Goal: Entertainment & Leisure: Consume media (video, audio)

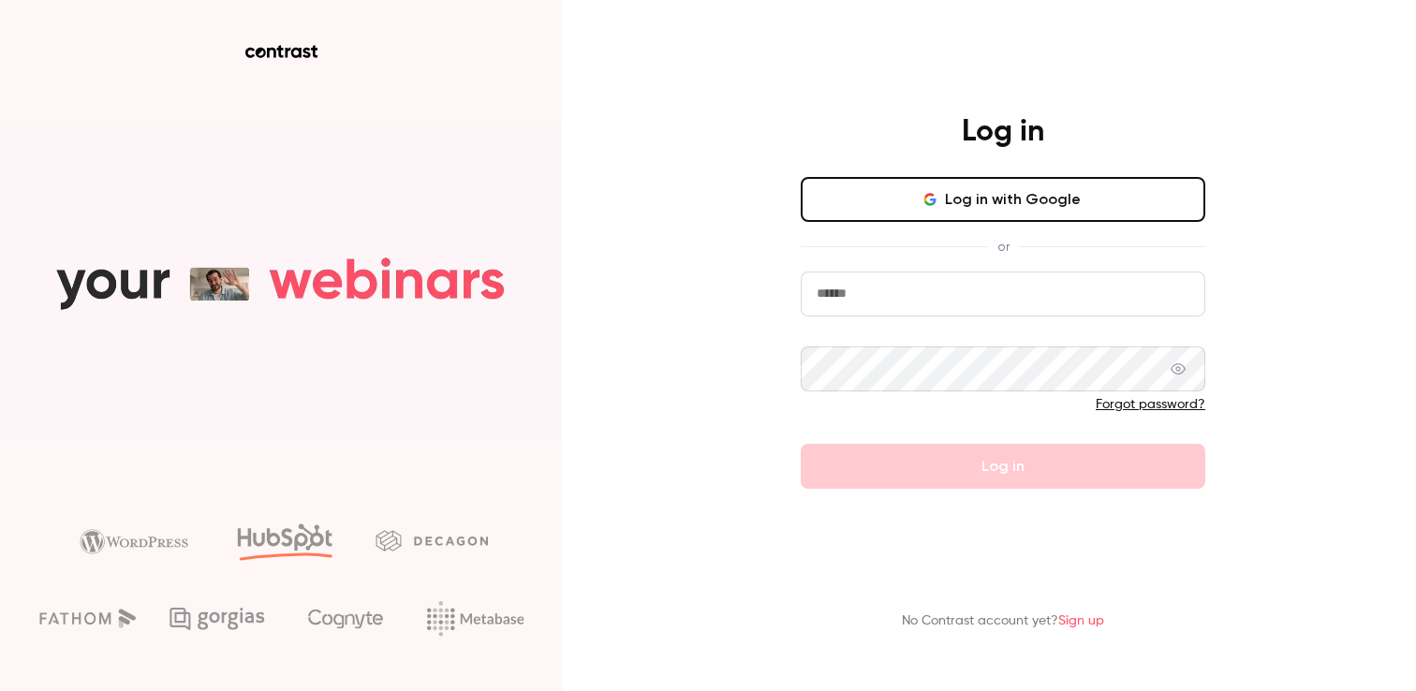
click at [891, 303] on input "email" at bounding box center [1003, 294] width 405 height 45
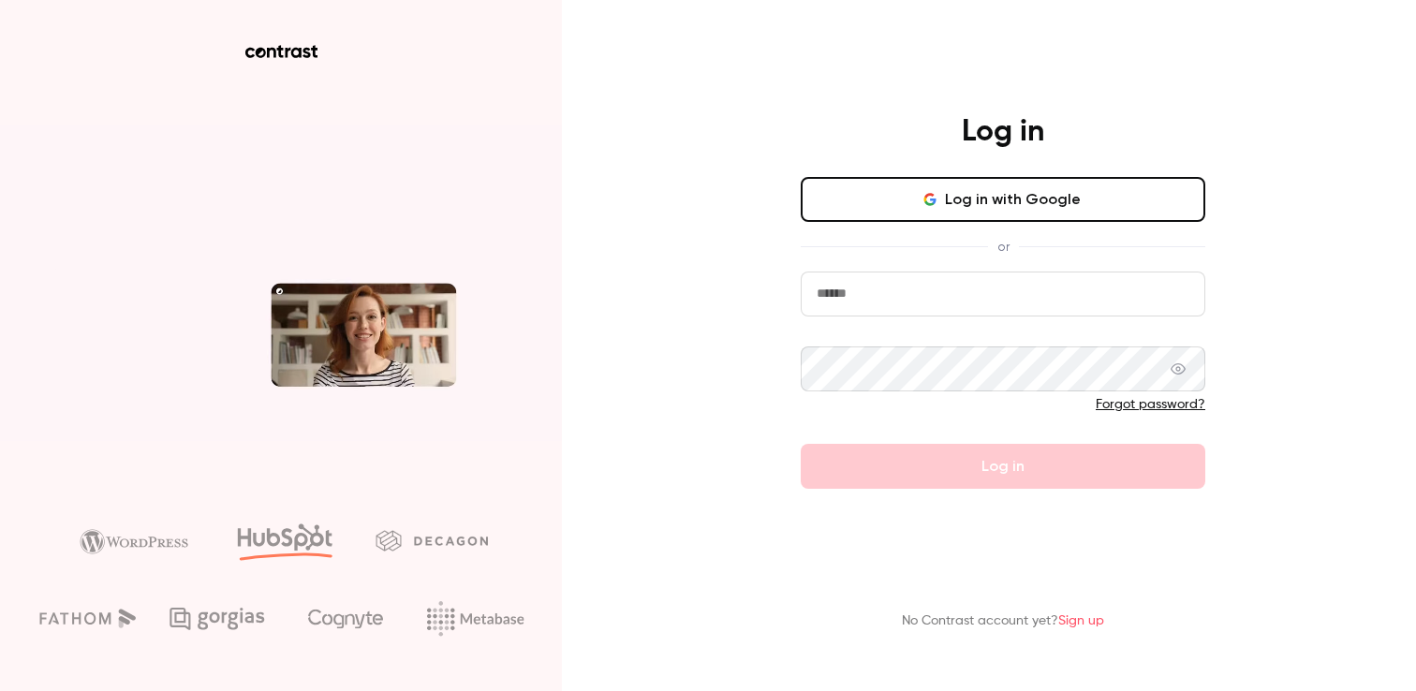
click at [912, 303] on input "email" at bounding box center [1003, 294] width 405 height 45
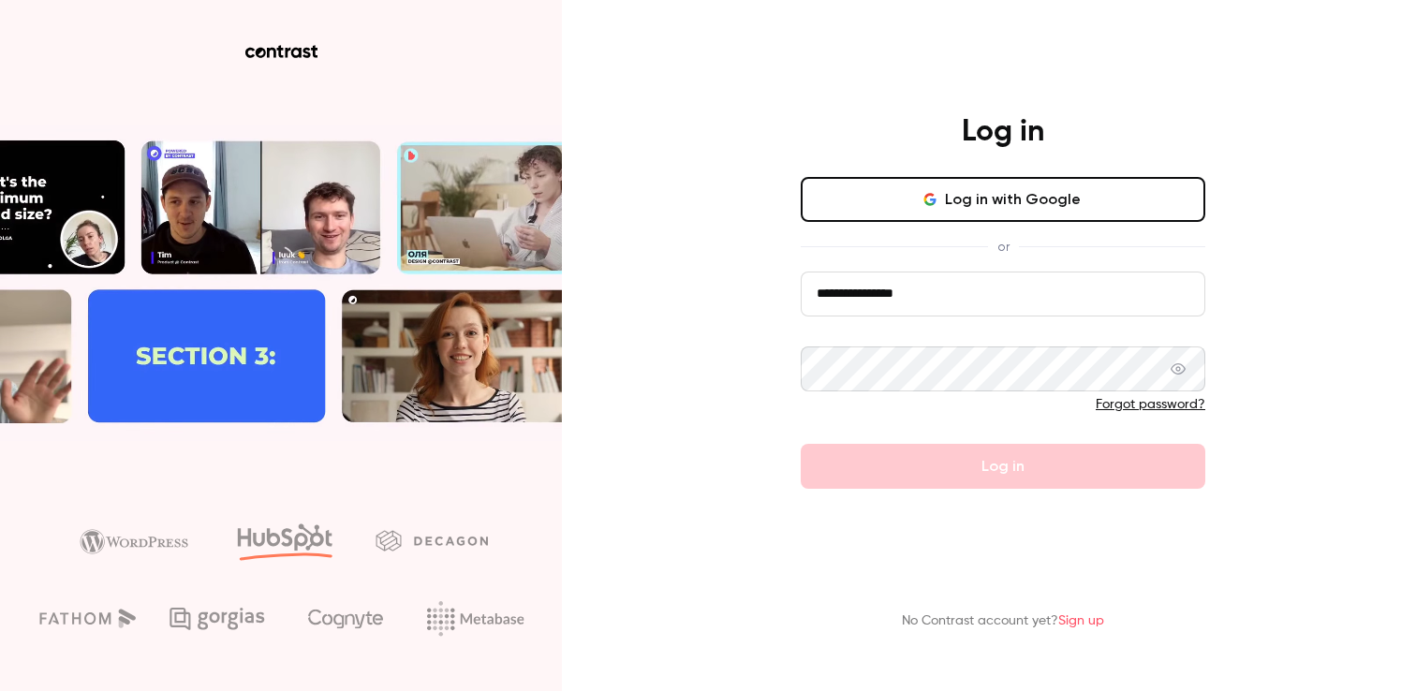
type input "**********"
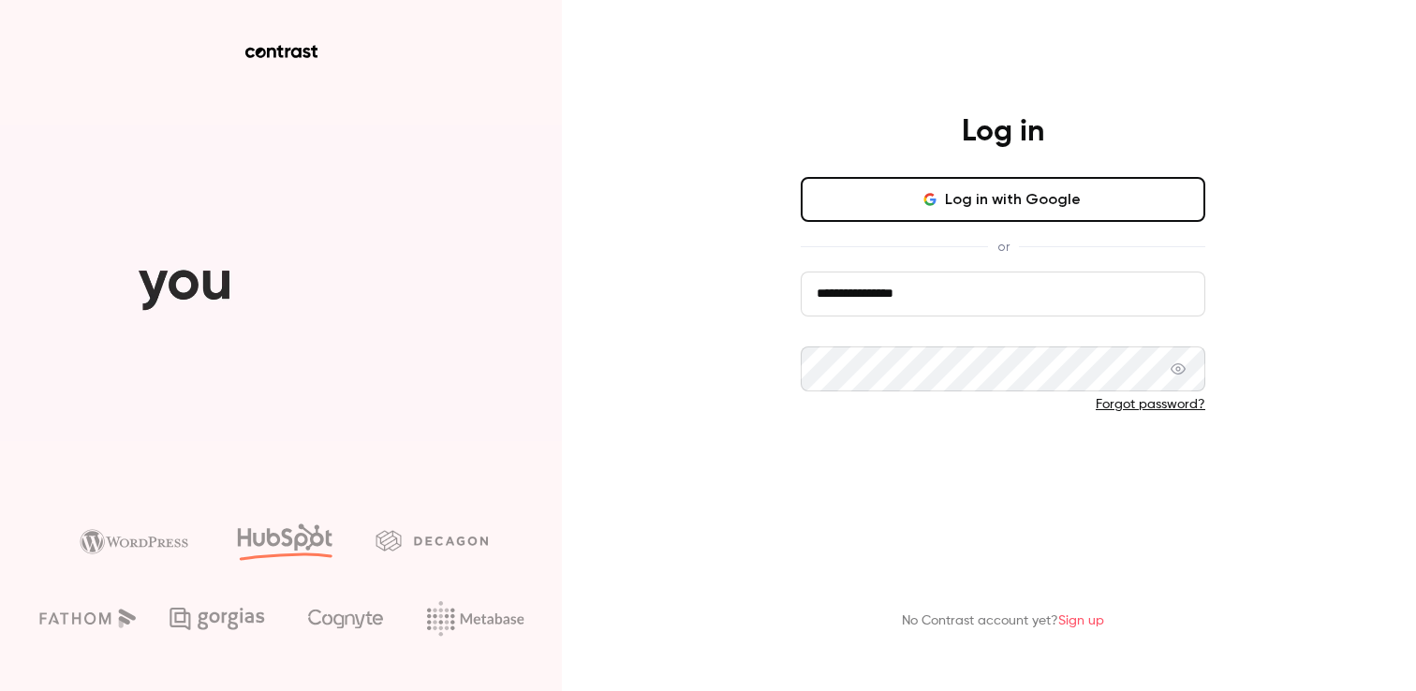
click at [939, 449] on button "Log in" at bounding box center [1003, 466] width 405 height 45
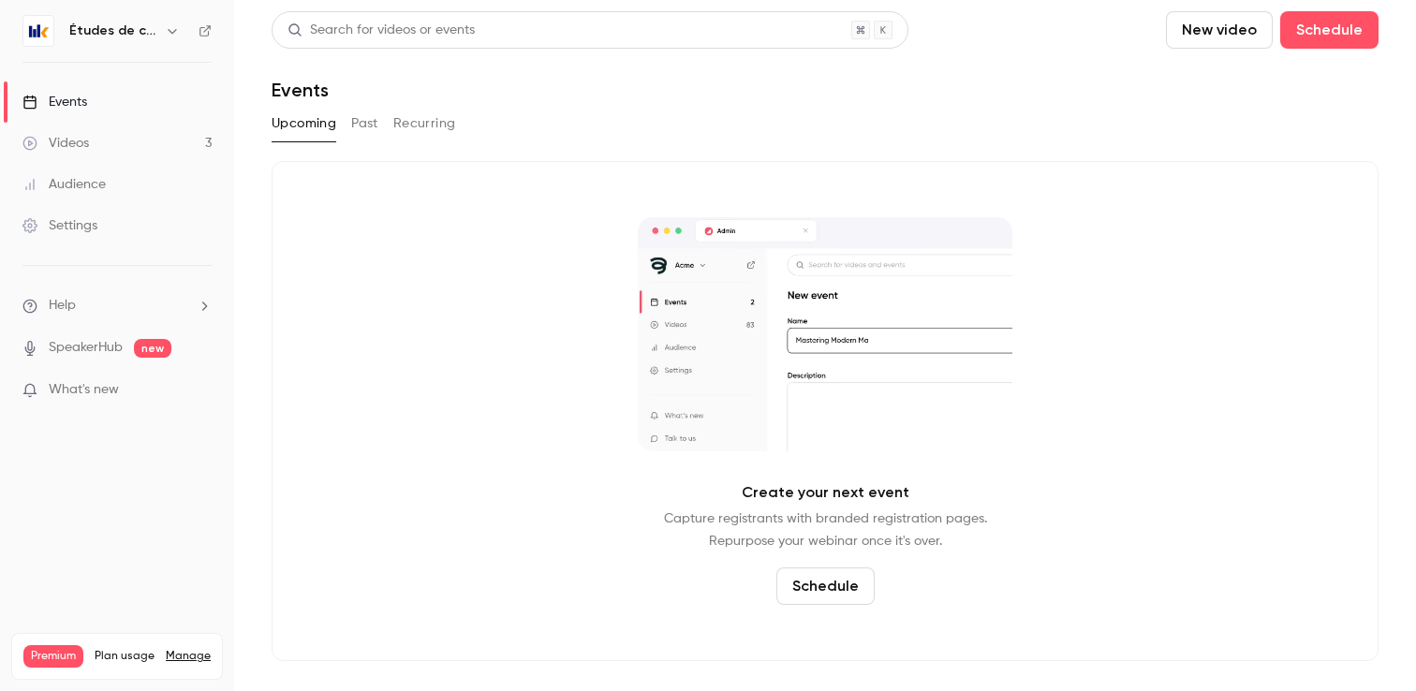
click at [107, 148] on link "Videos 3" at bounding box center [117, 143] width 234 height 41
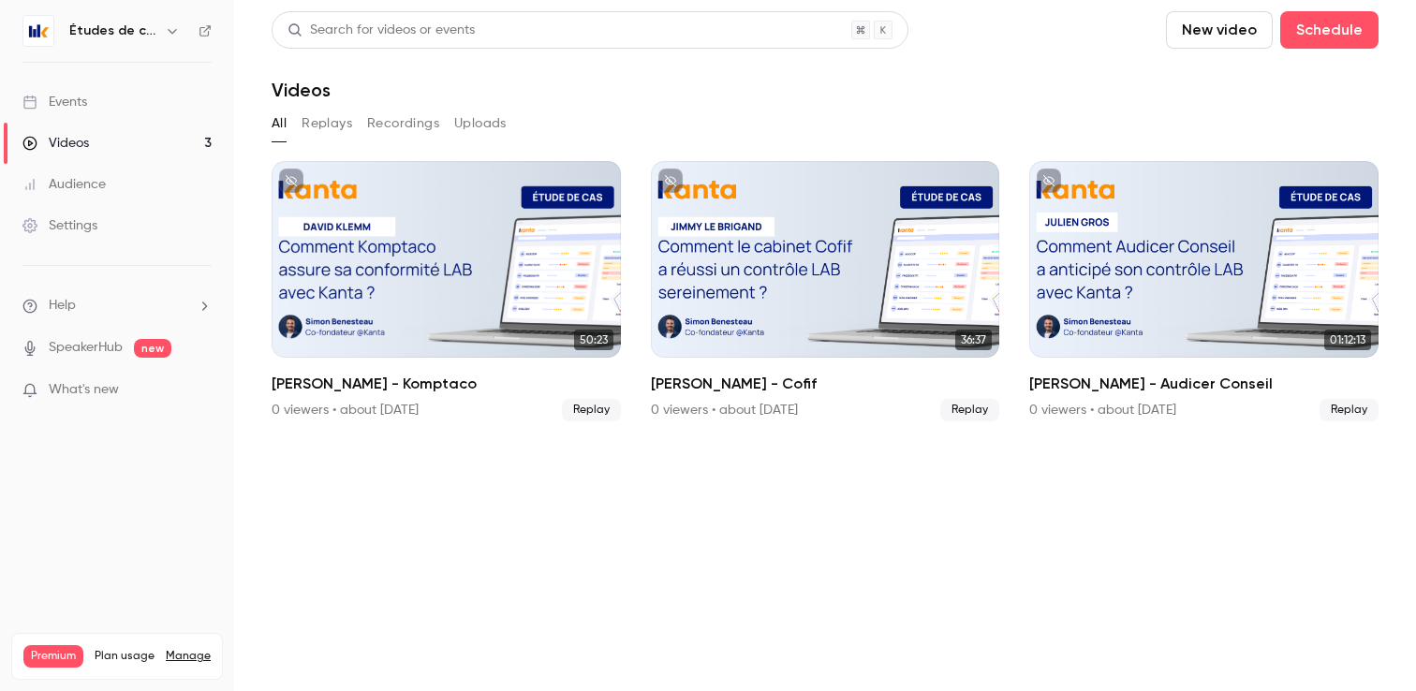
click at [154, 27] on div "Études de cas" at bounding box center [126, 31] width 114 height 22
click at [161, 42] on div "Études de cas" at bounding box center [116, 31] width 189 height 32
click at [174, 25] on icon "button" at bounding box center [172, 30] width 15 height 15
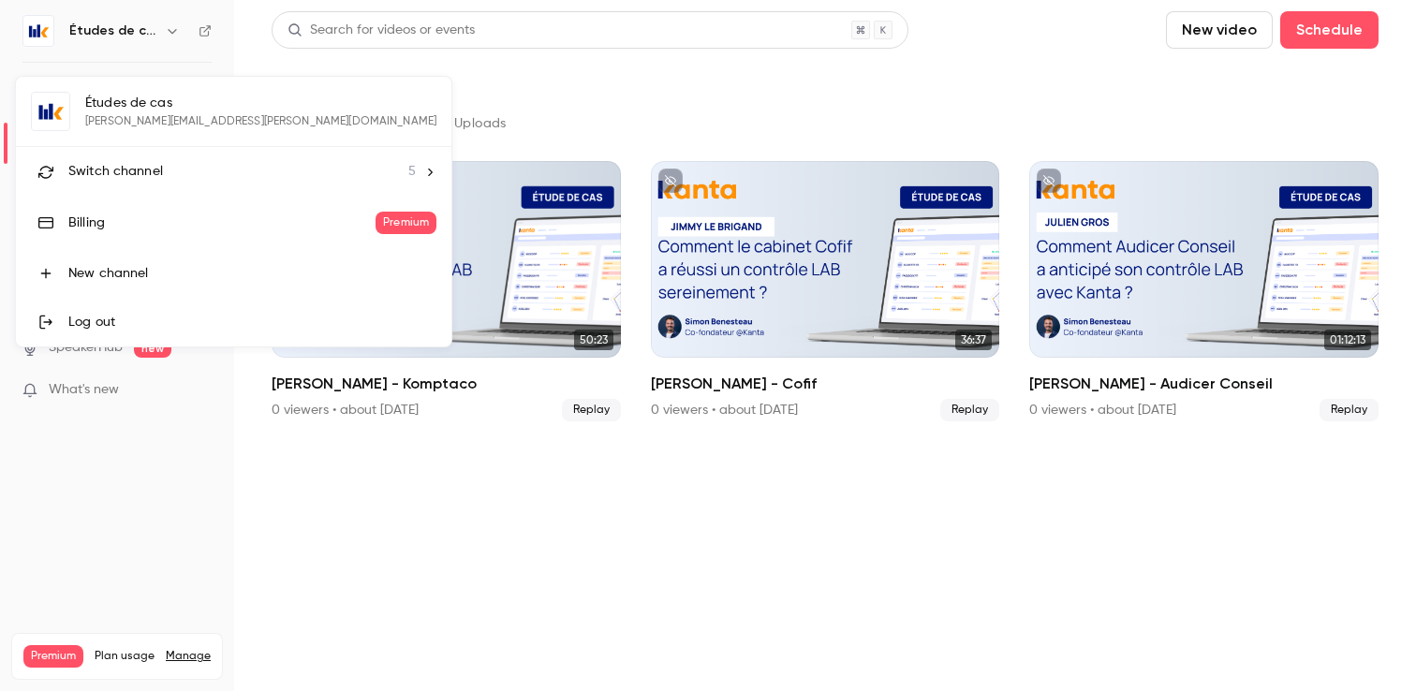
click at [124, 174] on span "Switch channel" at bounding box center [115, 172] width 95 height 20
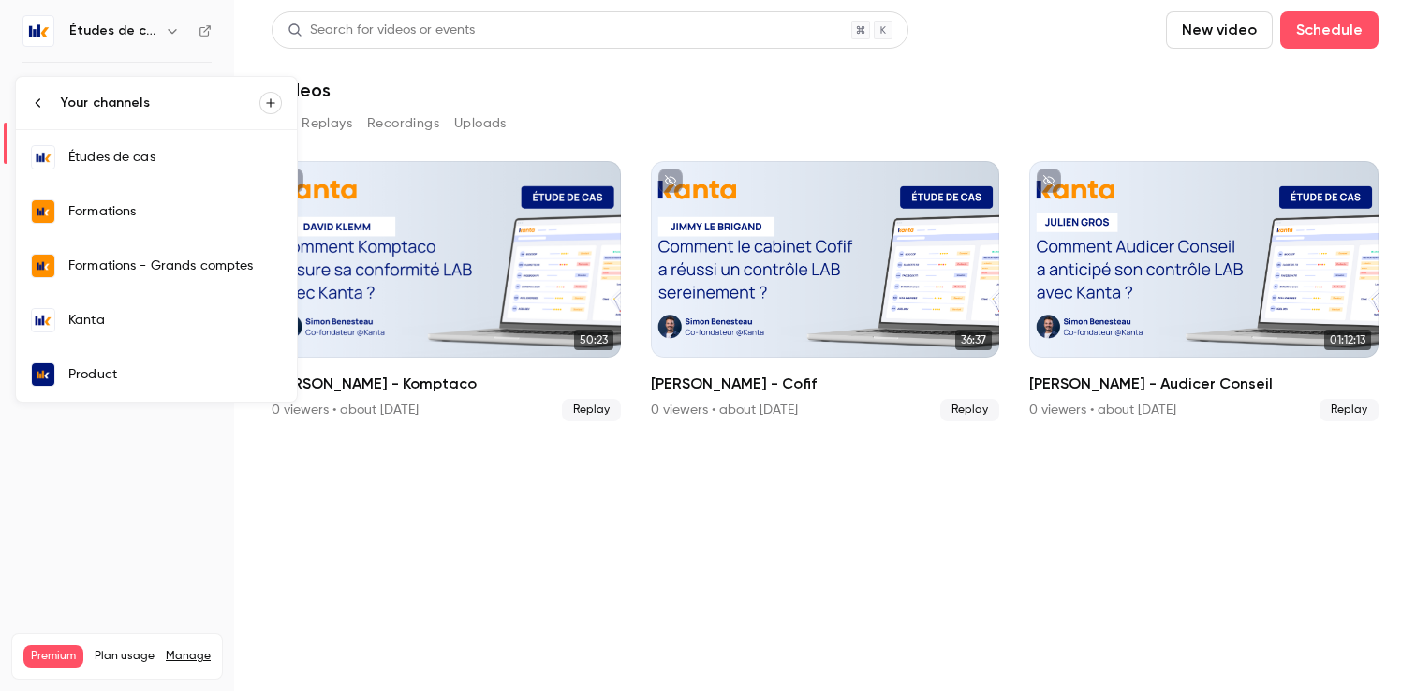
click at [150, 332] on link "Kanta" at bounding box center [156, 320] width 281 height 54
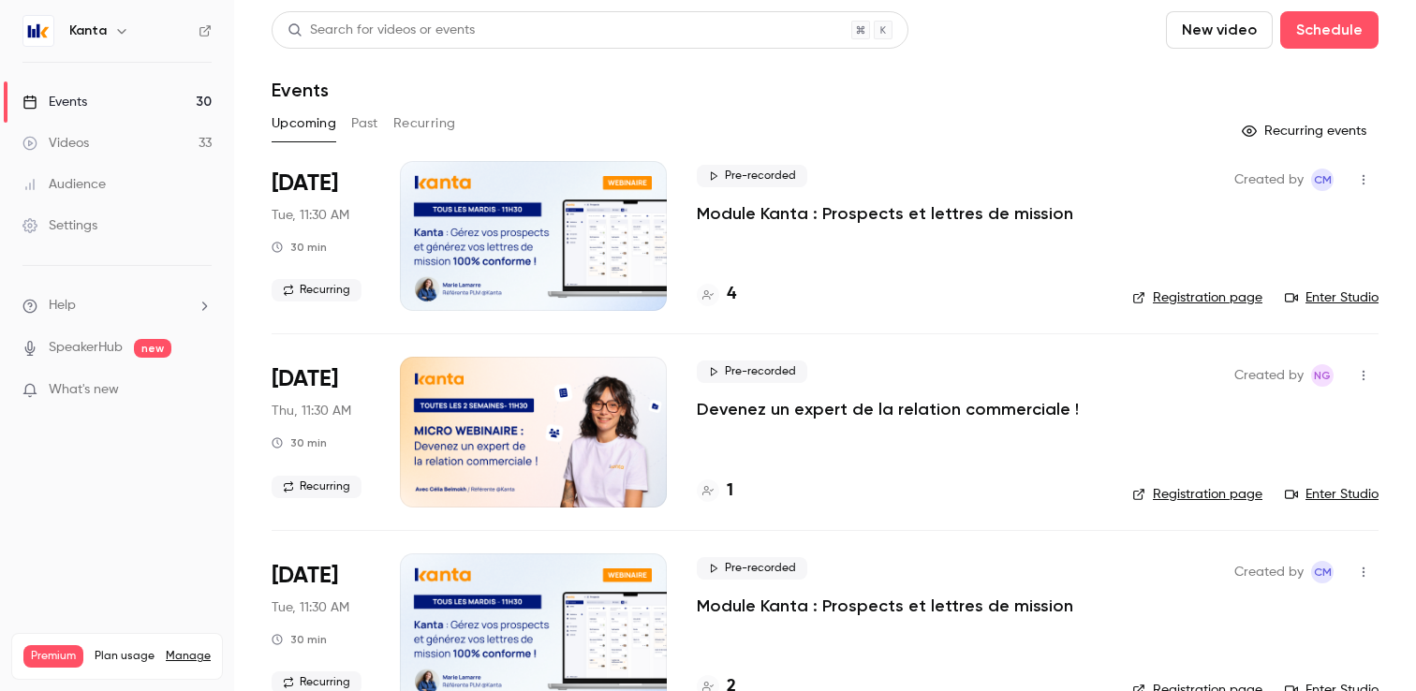
click at [374, 128] on button "Past" at bounding box center [364, 124] width 27 height 30
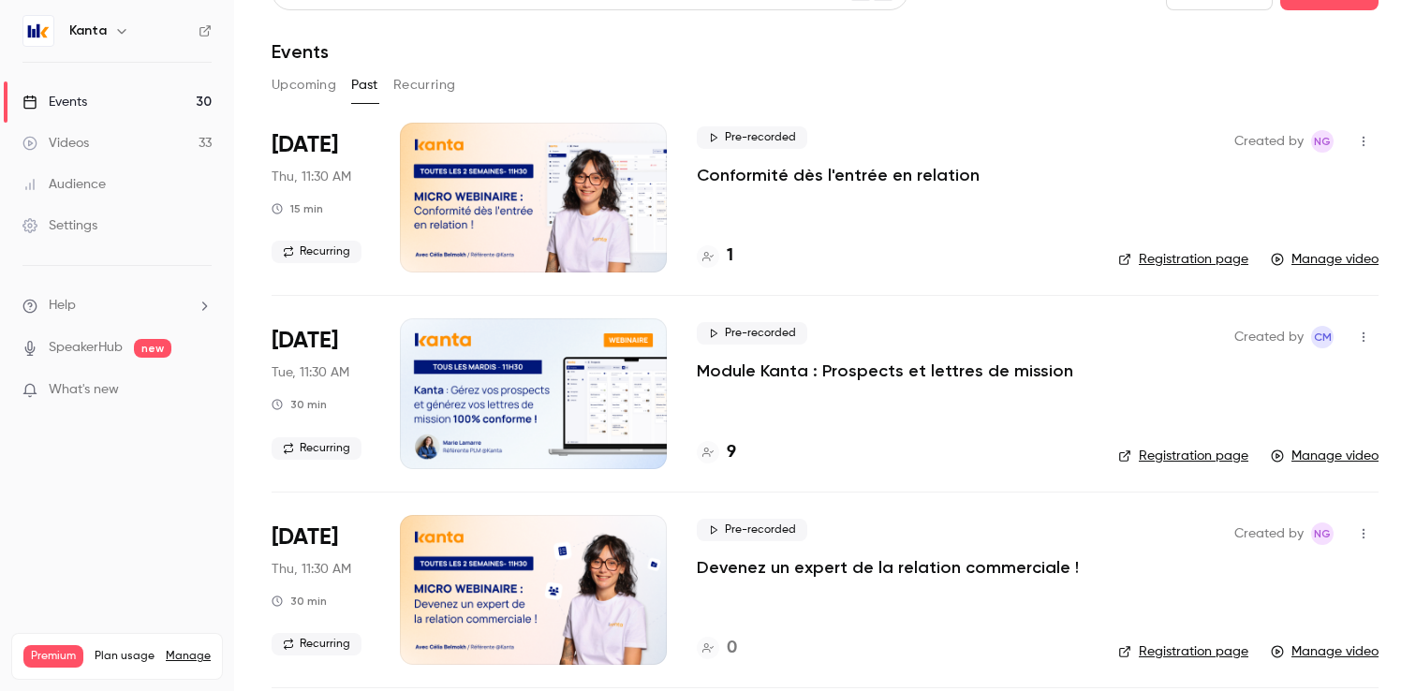
scroll to position [40, 0]
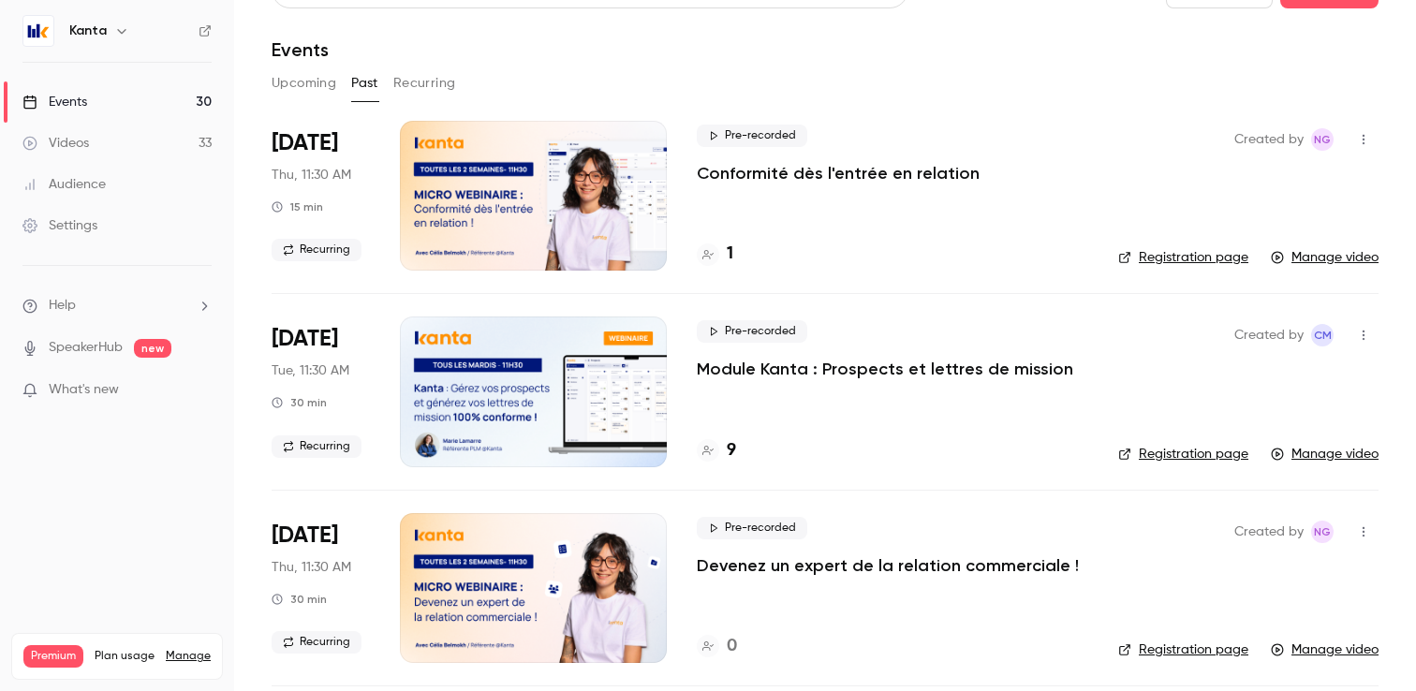
click at [727, 254] on h4 "1" at bounding box center [730, 254] width 7 height 25
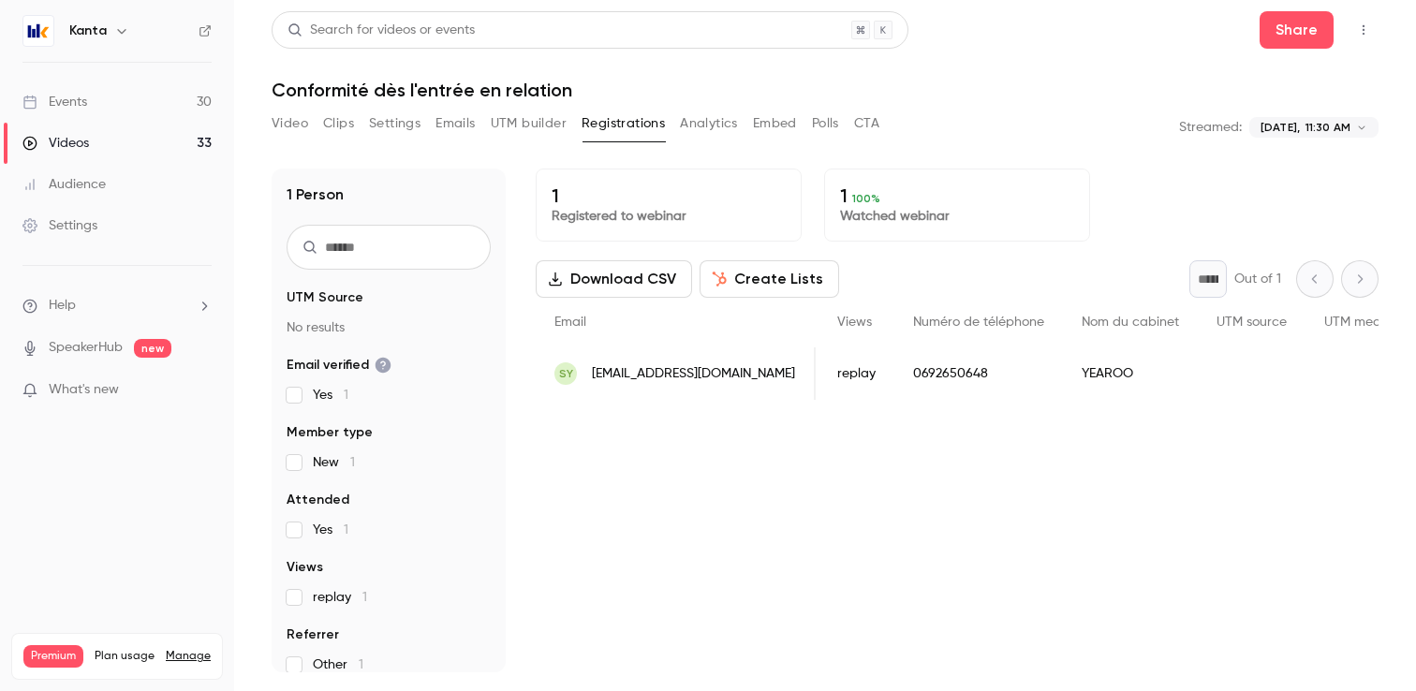
scroll to position [0, 477]
click at [721, 122] on button "Analytics" at bounding box center [709, 124] width 58 height 30
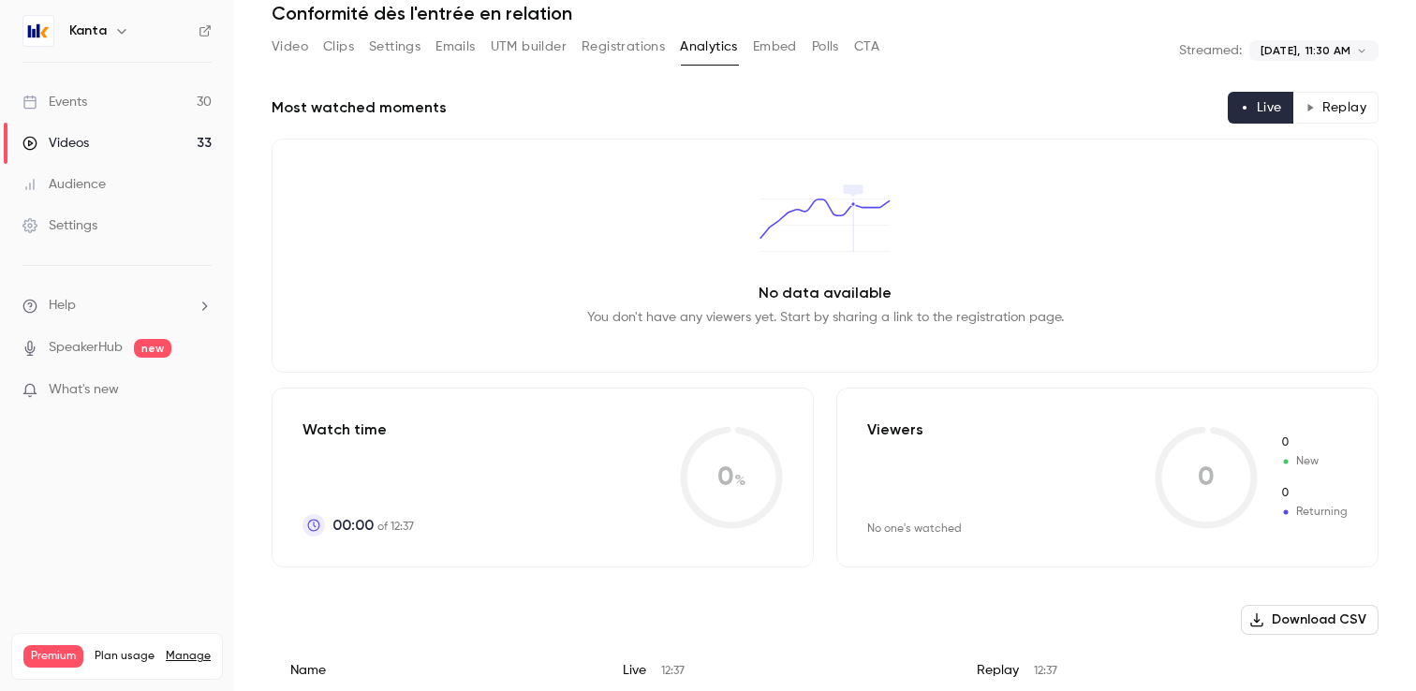
scroll to position [160, 0]
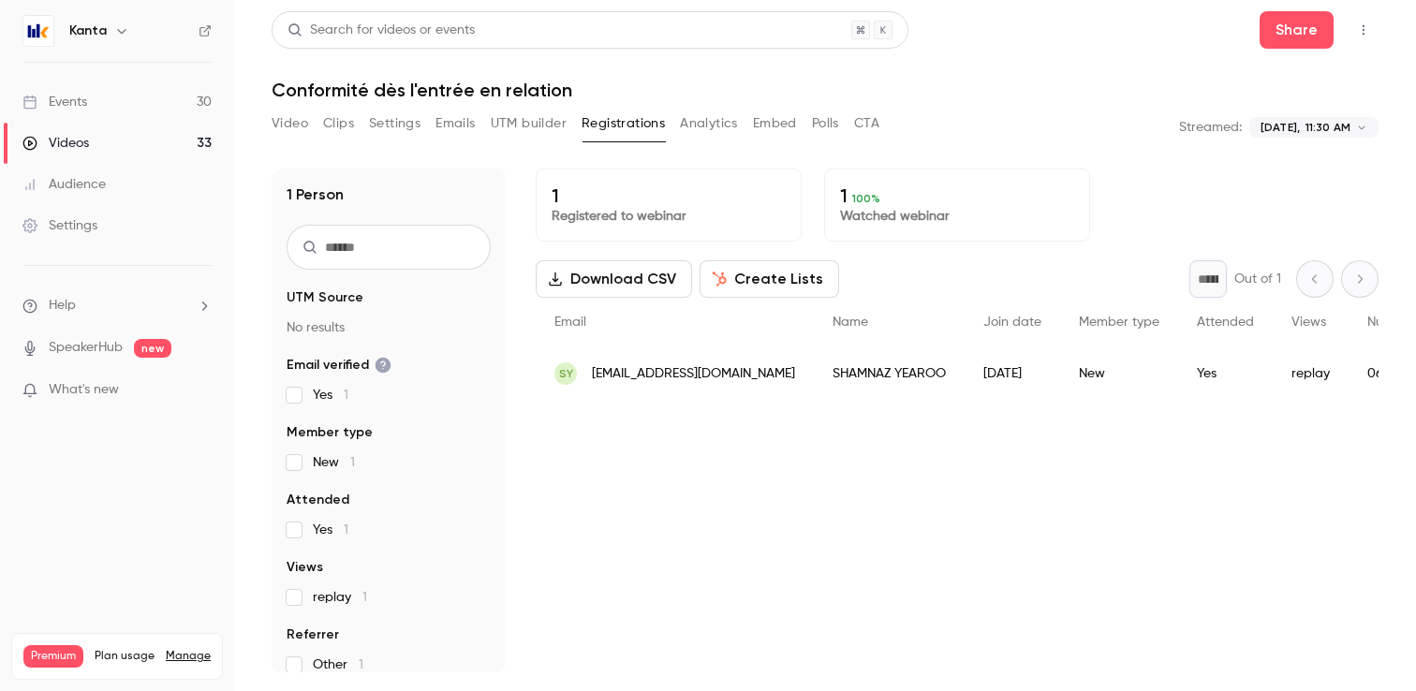
click at [131, 131] on link "Videos 33" at bounding box center [117, 143] width 234 height 41
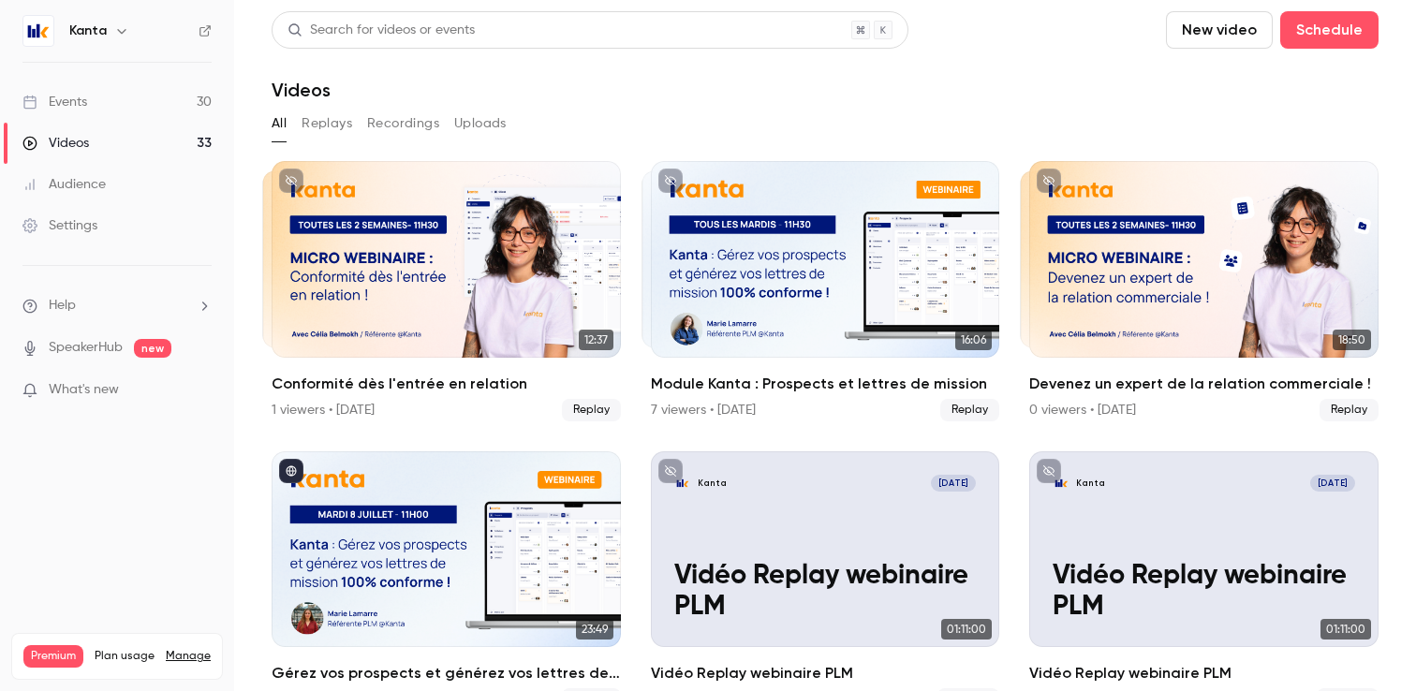
click at [142, 108] on link "Events 30" at bounding box center [117, 102] width 234 height 41
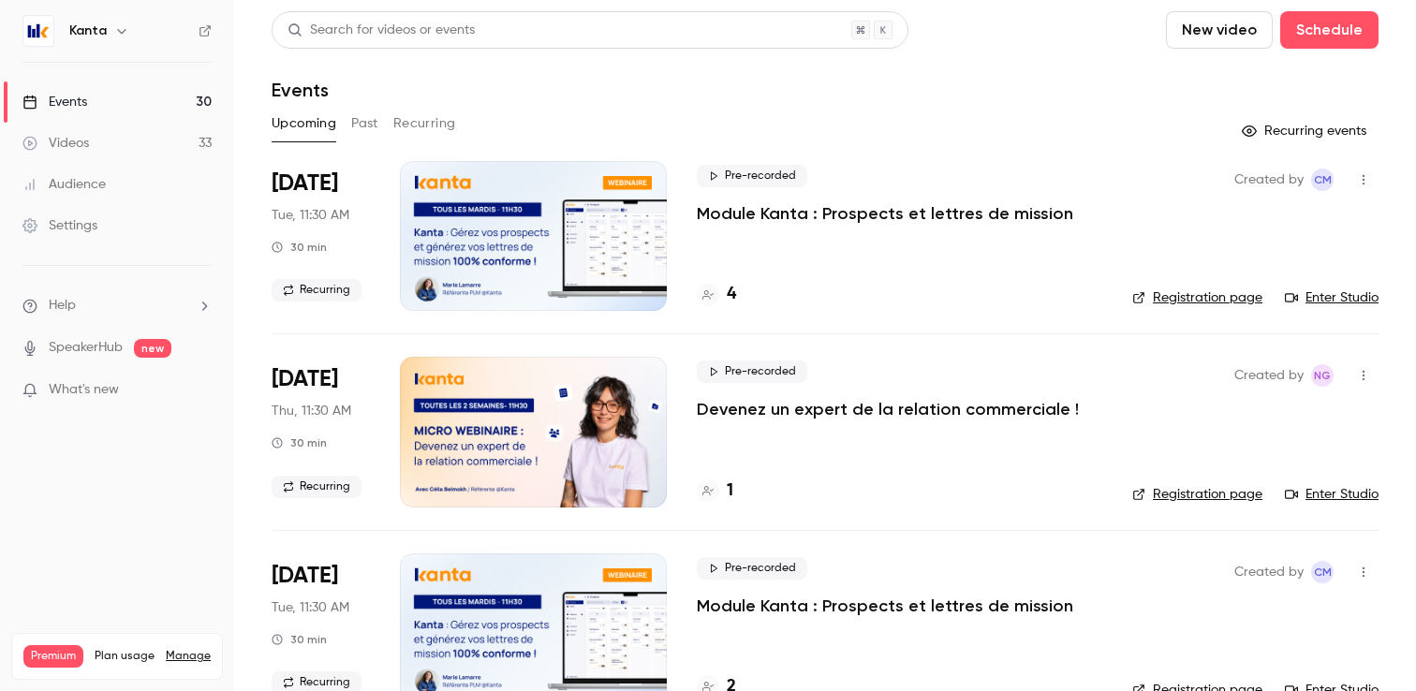
click at [366, 131] on button "Past" at bounding box center [364, 124] width 27 height 30
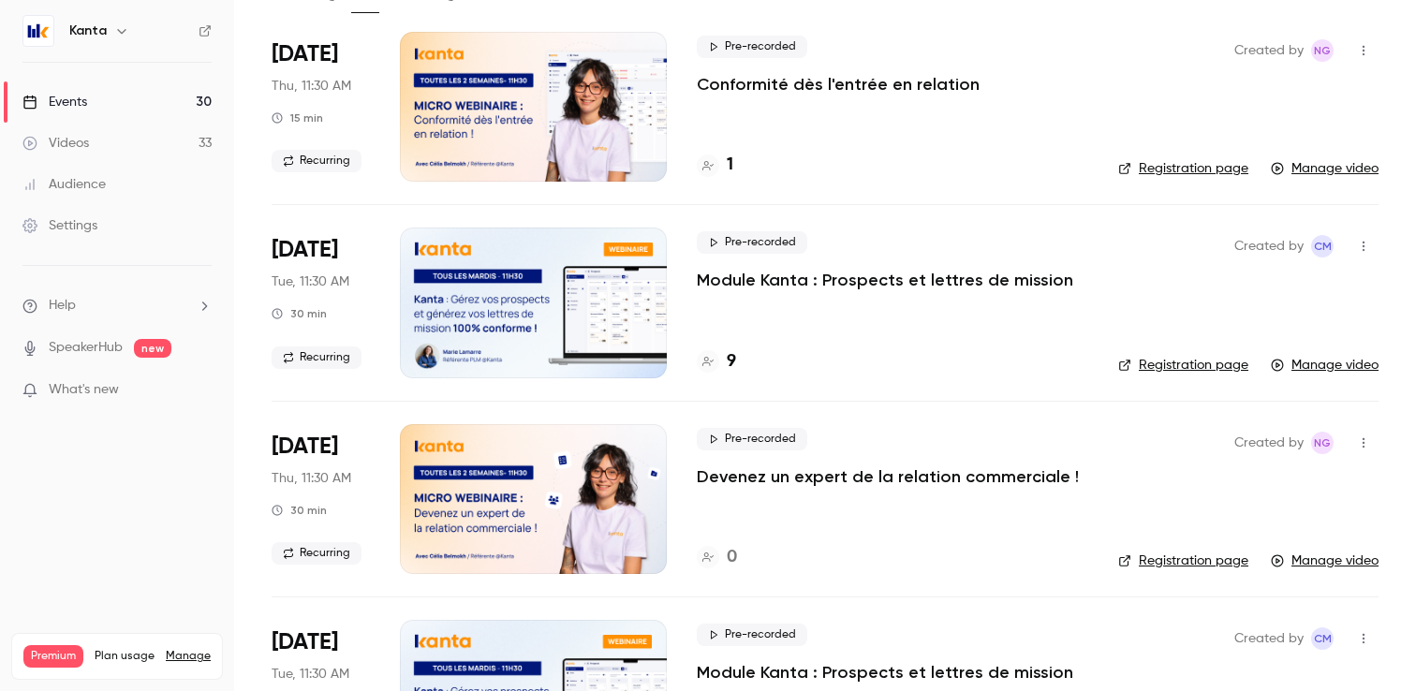
scroll to position [131, 0]
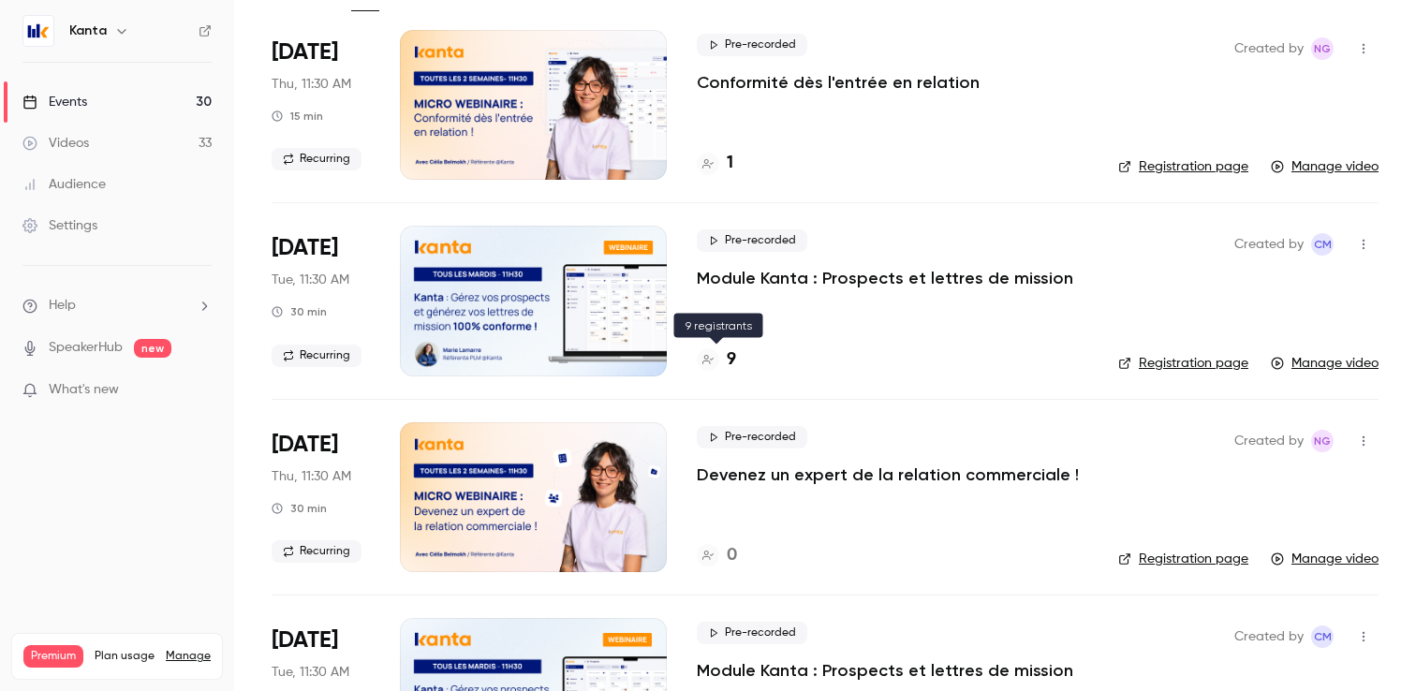
click at [726, 355] on div "9" at bounding box center [716, 360] width 39 height 25
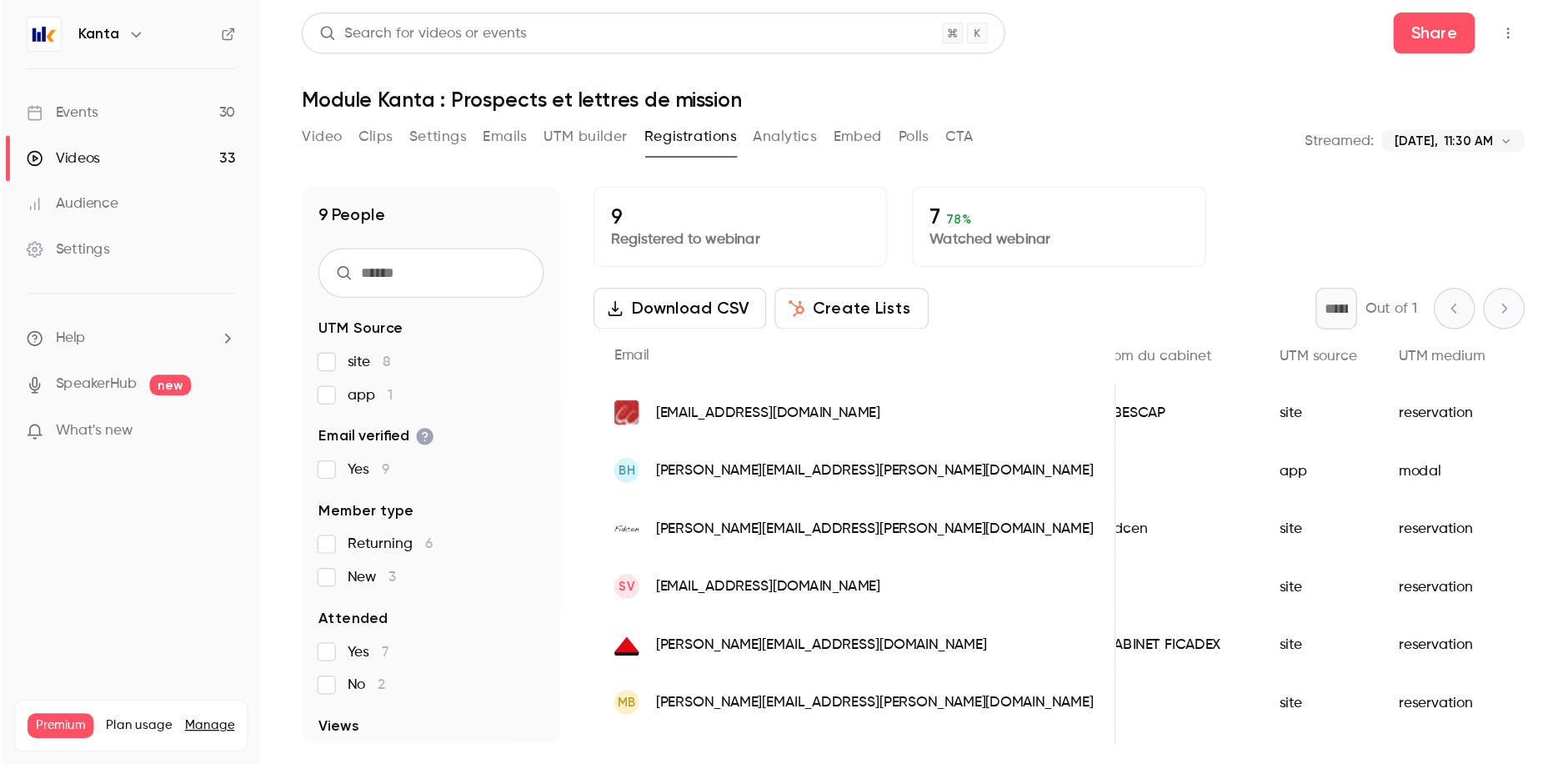
scroll to position [0, 753]
drag, startPoint x: 546, startPoint y: 183, endPoint x: 620, endPoint y: 183, distance: 74.0
click at [620, 184] on p "Registered to webinar" at bounding box center [595, 192] width 208 height 17
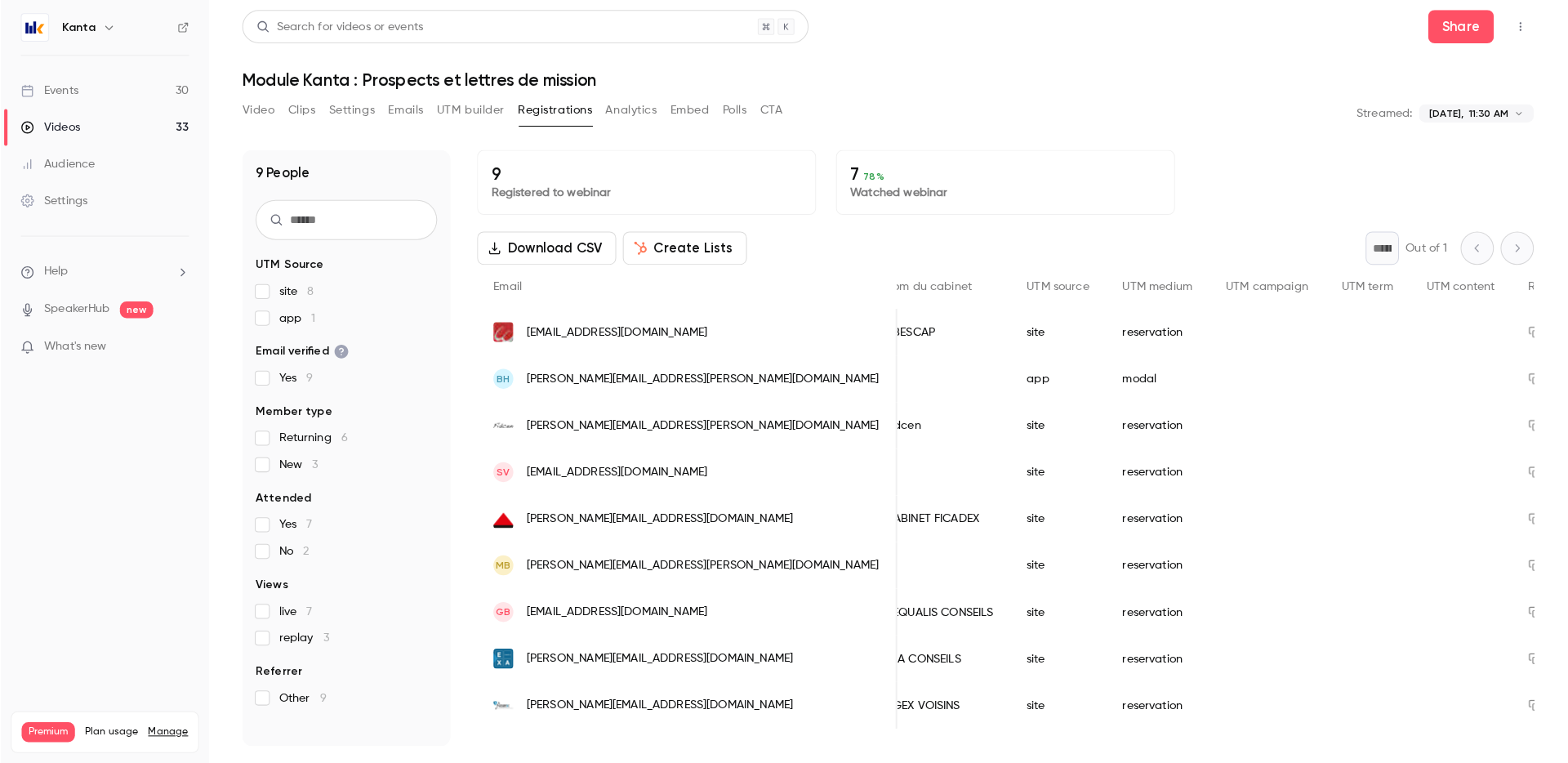
scroll to position [0, 594]
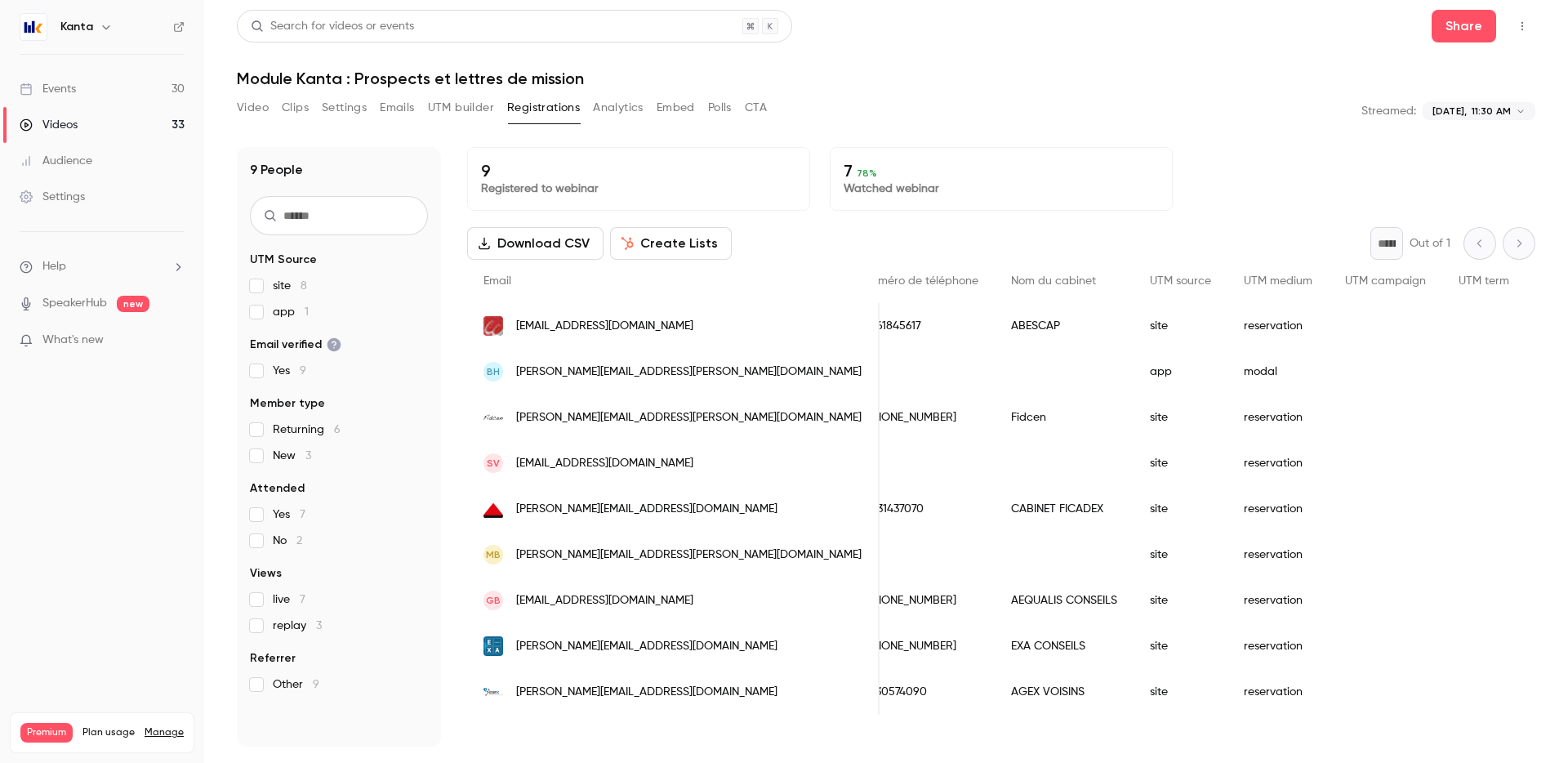
click at [635, 102] on button "Analytics" at bounding box center [618, 108] width 51 height 26
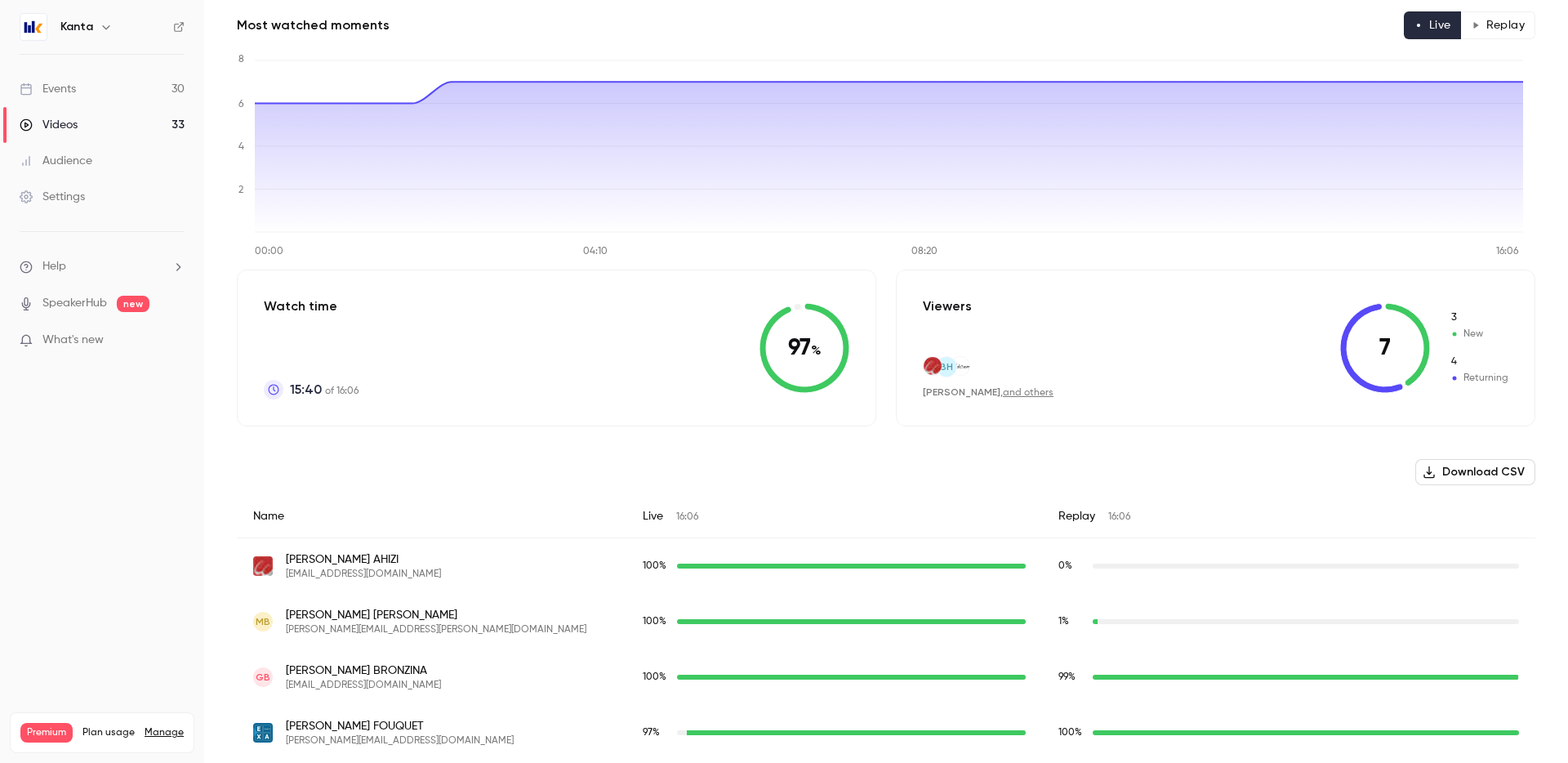
scroll to position [424, 0]
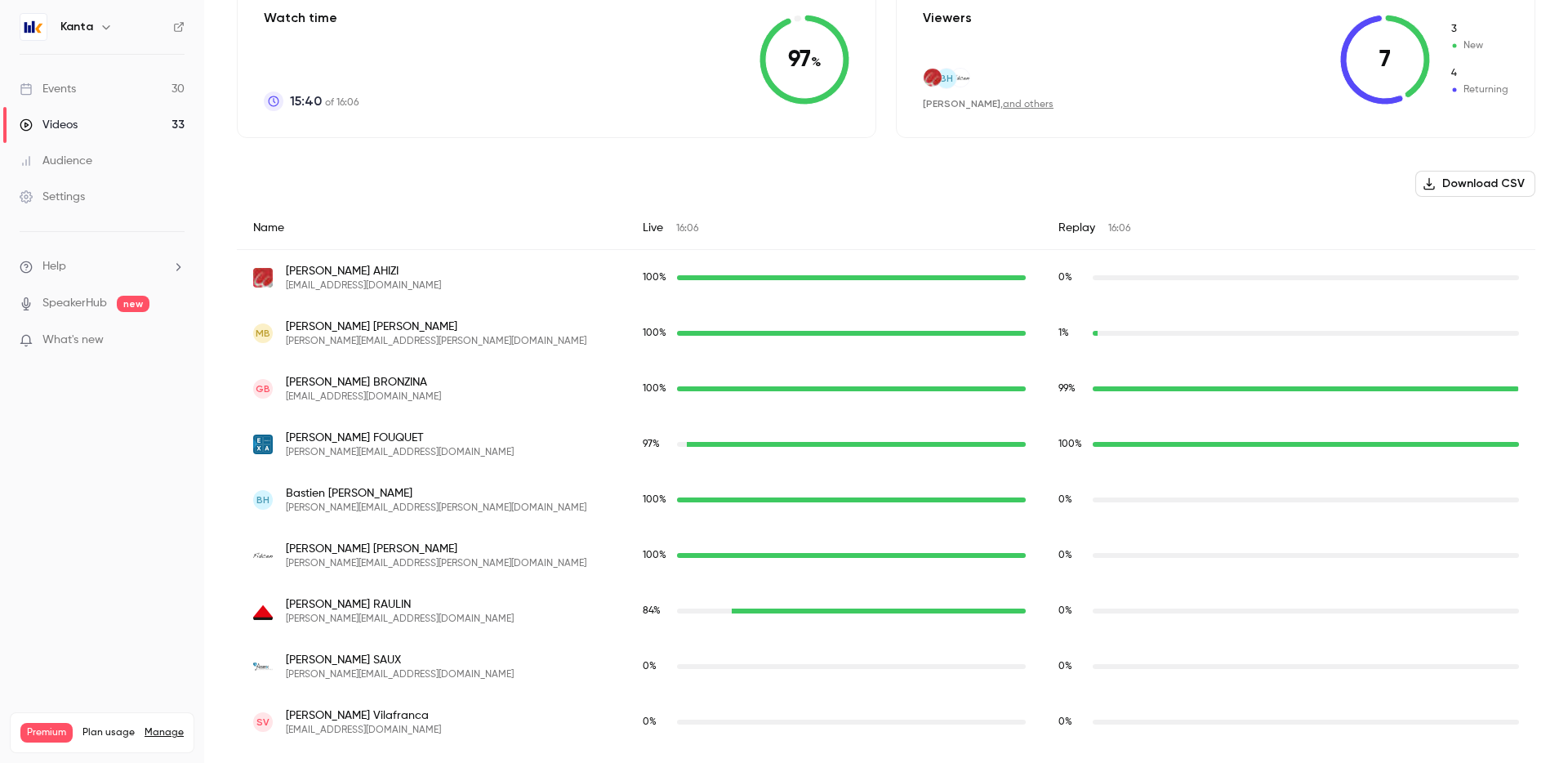
click at [296, 283] on span "[EMAIL_ADDRESS][DOMAIN_NAME]" at bounding box center [363, 285] width 155 height 13
copy span "[EMAIL_ADDRESS][DOMAIN_NAME]"
click at [367, 227] on div "Name" at bounding box center [431, 228] width 390 height 44
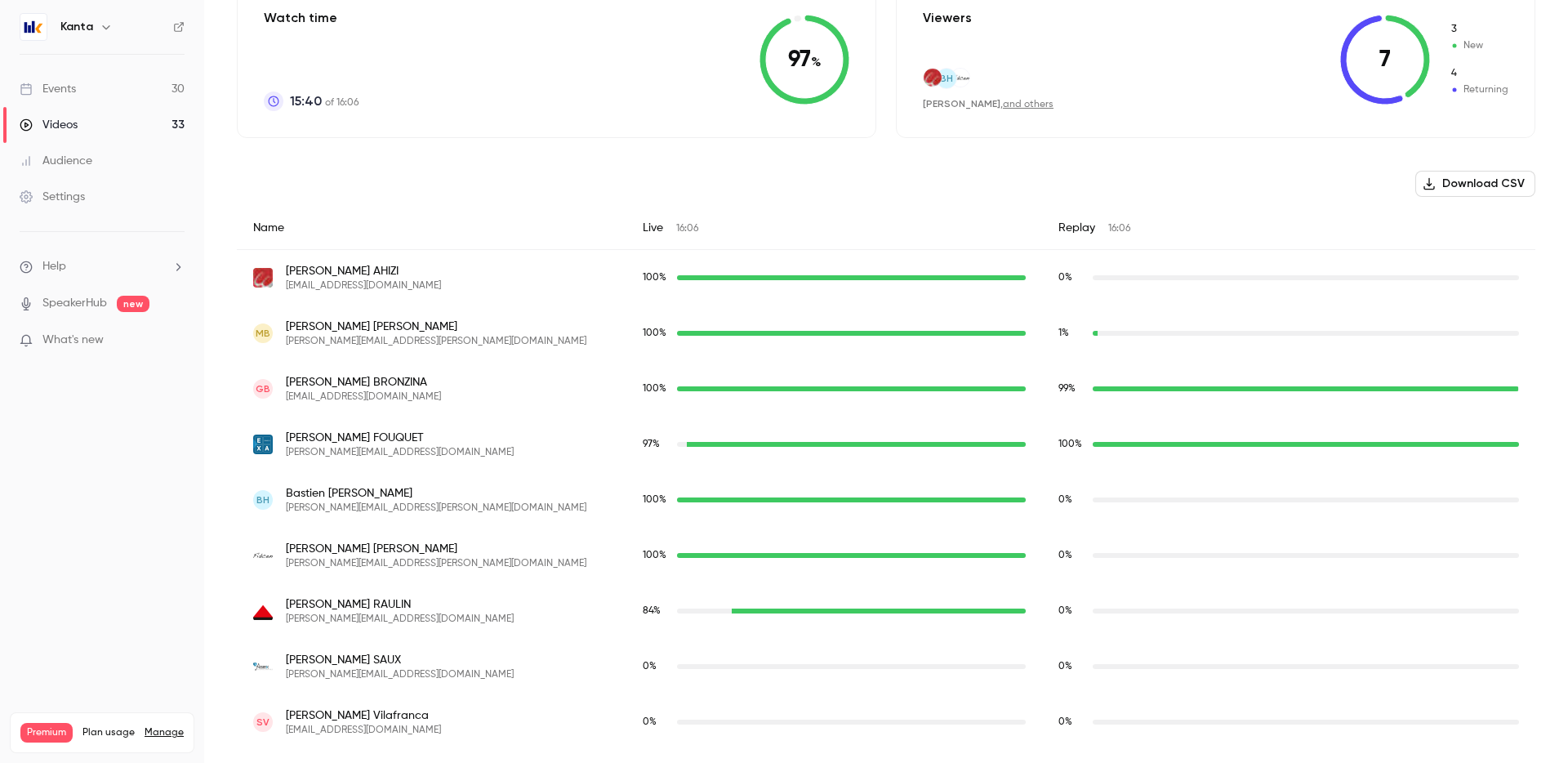
click at [138, 85] on link "Events 30" at bounding box center [102, 89] width 204 height 36
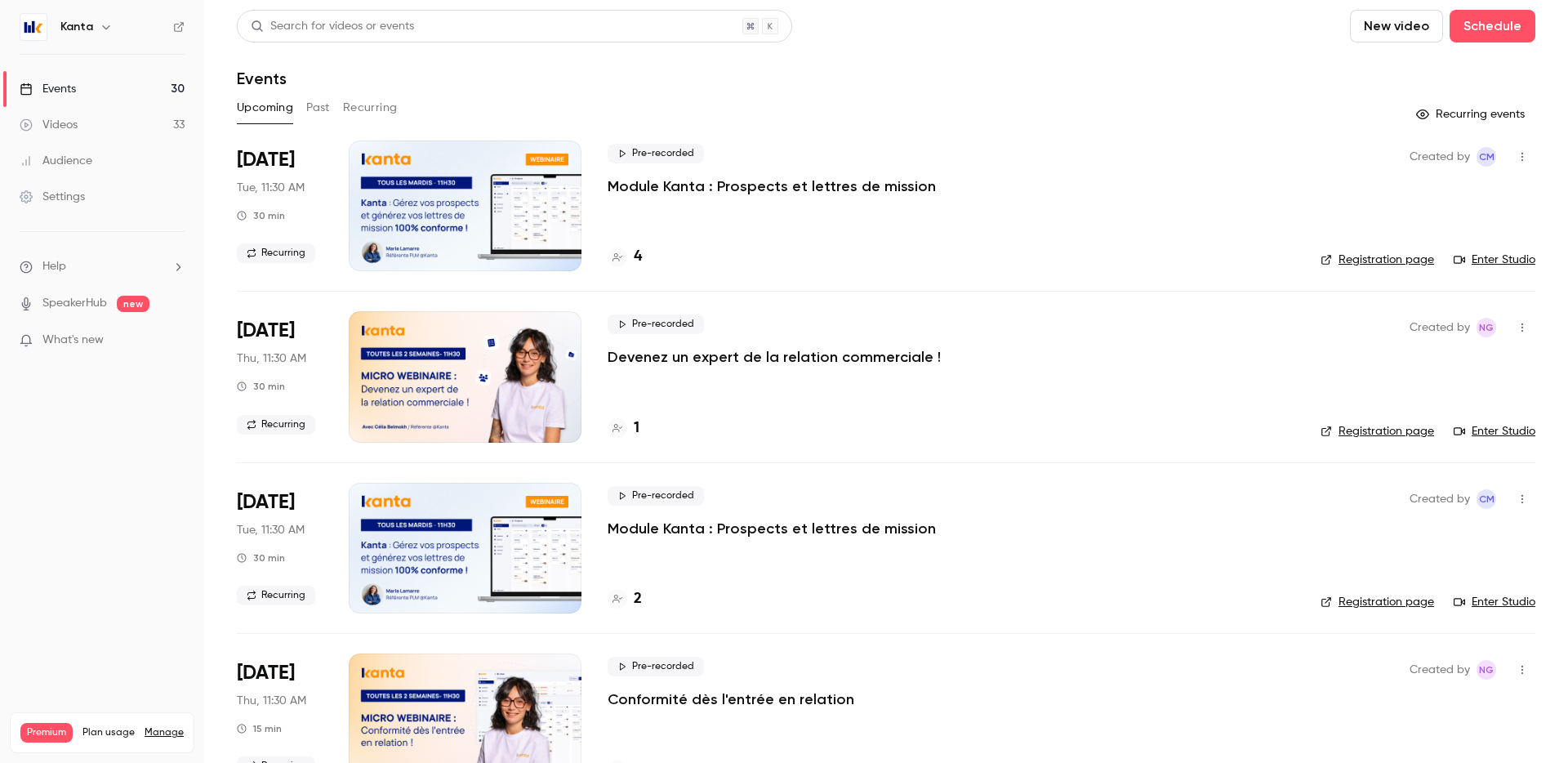
click at [105, 115] on link "Videos 33" at bounding box center [102, 125] width 204 height 36
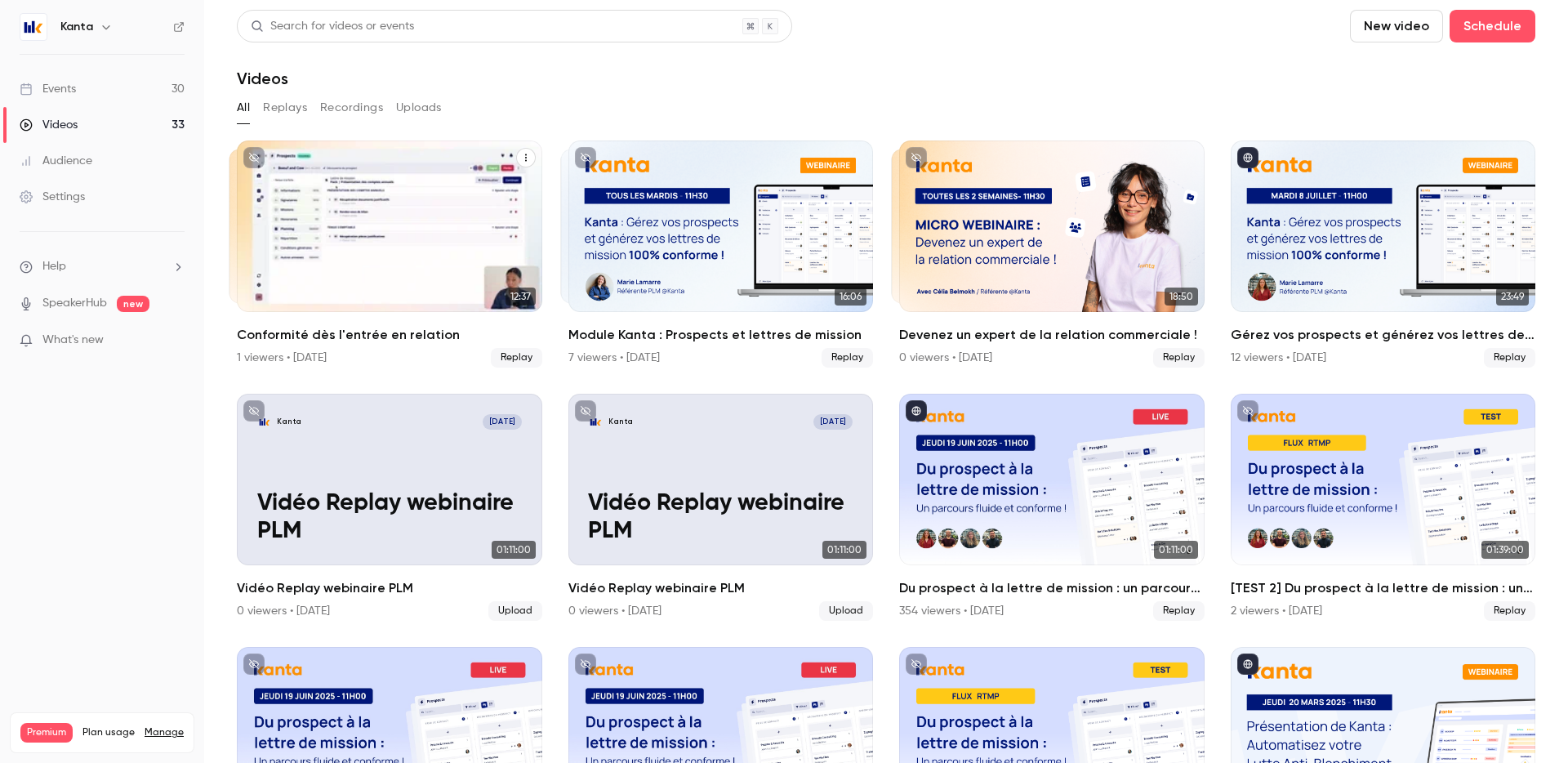
click at [523, 160] on icon "Conformité dès l'entrée en relation" at bounding box center [526, 157] width 10 height 10
click at [523, 160] on div at bounding box center [784, 381] width 1568 height 763
click at [448, 249] on div "Conformité dès l'entrée en relation" at bounding box center [390, 226] width 305 height 172
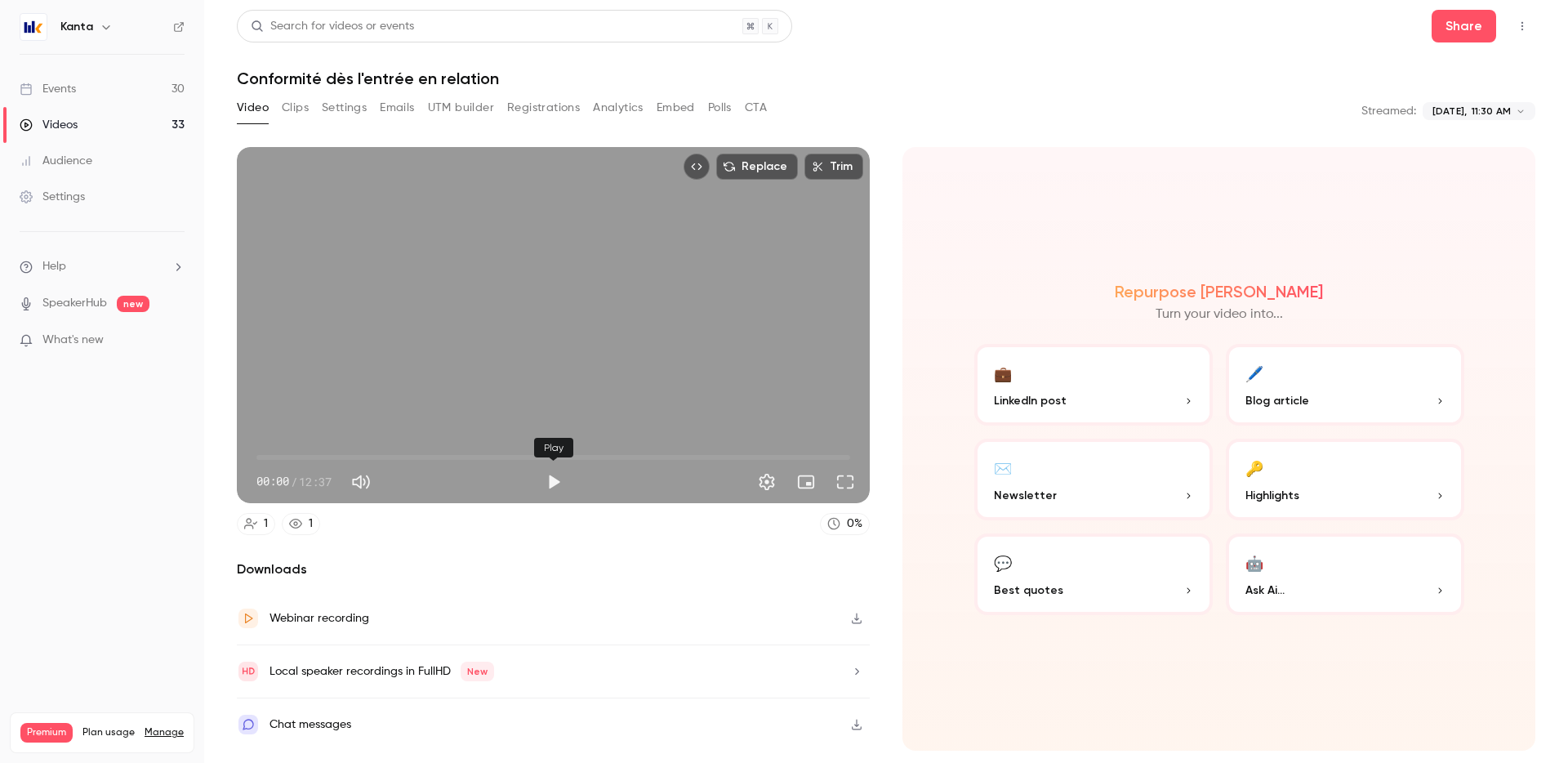
click at [559, 484] on button "Play" at bounding box center [553, 481] width 32 height 32
click at [563, 485] on button "Pause" at bounding box center [553, 481] width 32 height 32
type input "***"
click at [77, 120] on div "Videos" at bounding box center [48, 125] width 58 height 17
